Goal: Task Accomplishment & Management: Complete application form

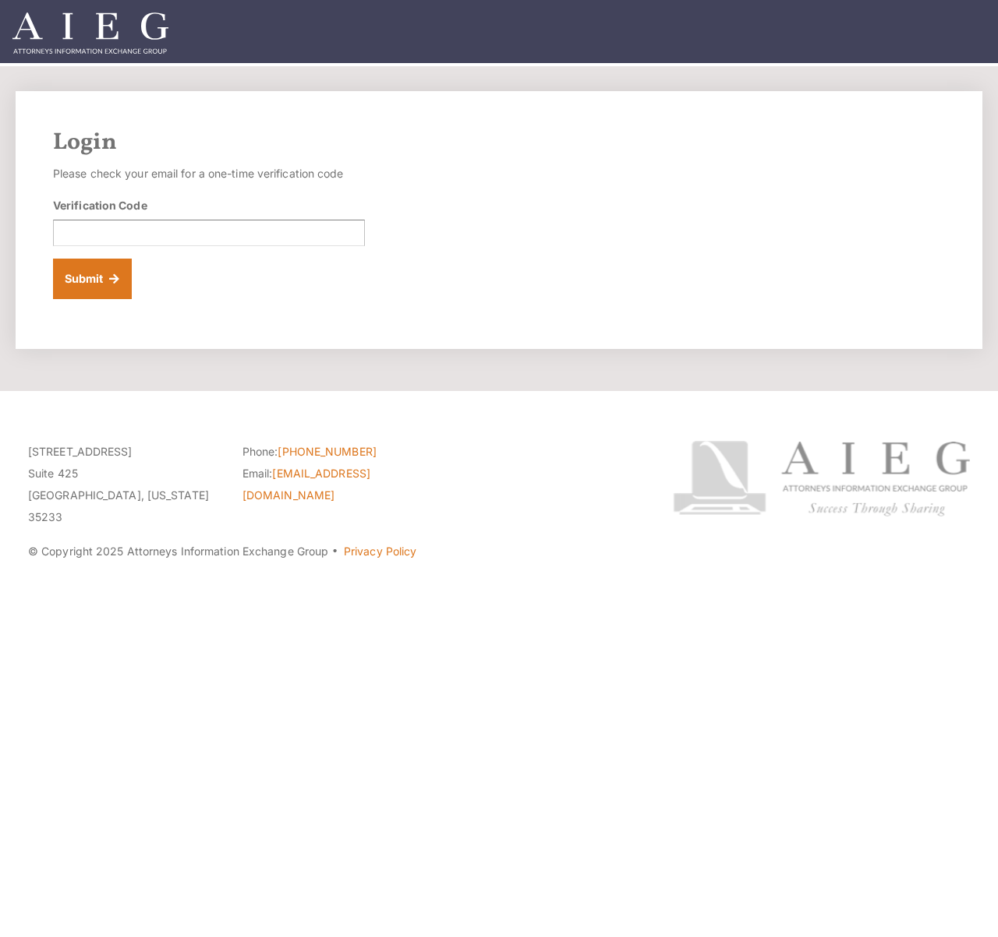
click at [179, 219] on div "Verification Code" at bounding box center [209, 221] width 312 height 49
click at [178, 237] on input "Verification Code" at bounding box center [209, 233] width 312 height 26
paste input "712725"
type input "712725"
click at [97, 283] on button "Submit" at bounding box center [92, 279] width 79 height 41
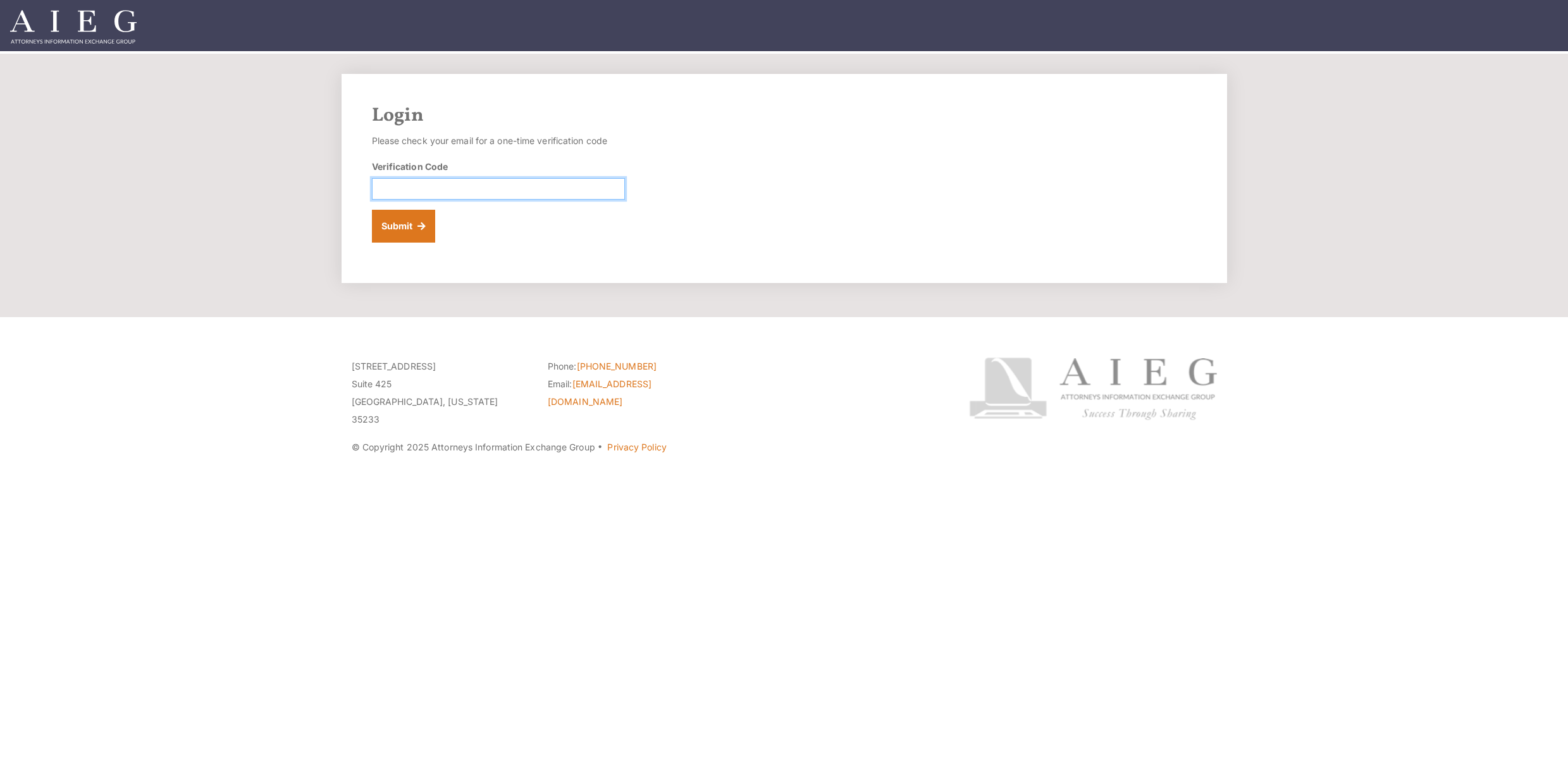
click at [484, 182] on input "Verification Code" at bounding box center [498, 189] width 253 height 21
paste input "683834"
type input "683834"
drag, startPoint x: 401, startPoint y: 219, endPoint x: 334, endPoint y: 225, distance: 67.3
click at [401, 219] on button "Submit" at bounding box center [403, 226] width 64 height 33
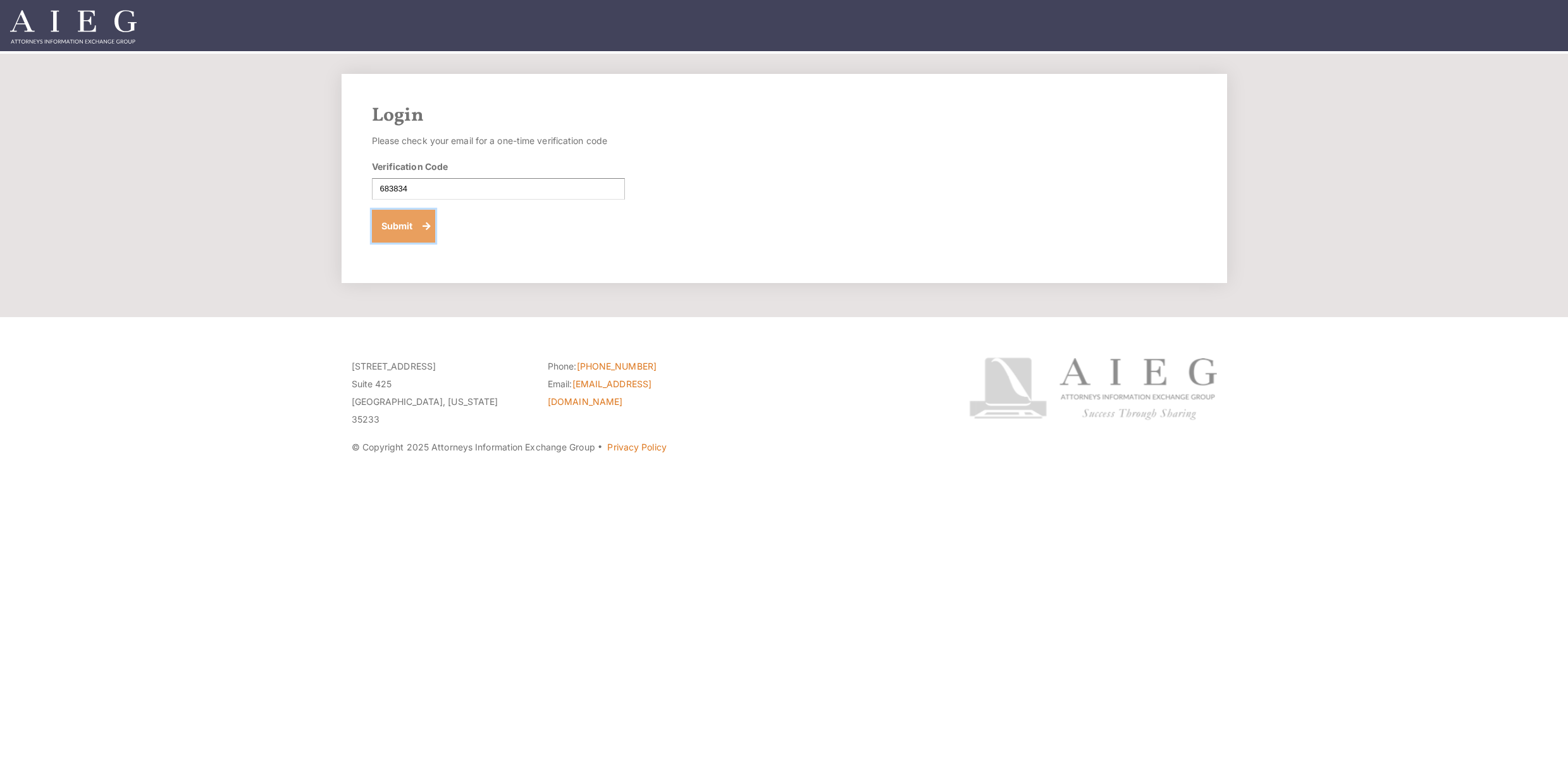
click at [400, 230] on button "Submit" at bounding box center [403, 226] width 64 height 33
